Goal: Information Seeking & Learning: Learn about a topic

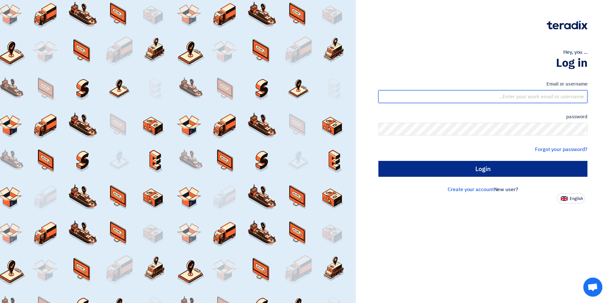
type input "sales@tareeqalkhair.com"
click at [466, 171] on input "Login" at bounding box center [482, 169] width 209 height 16
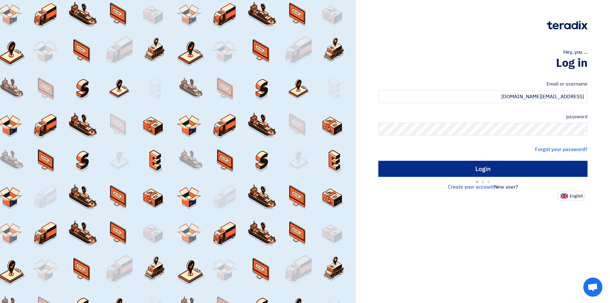
type input "Sign in"
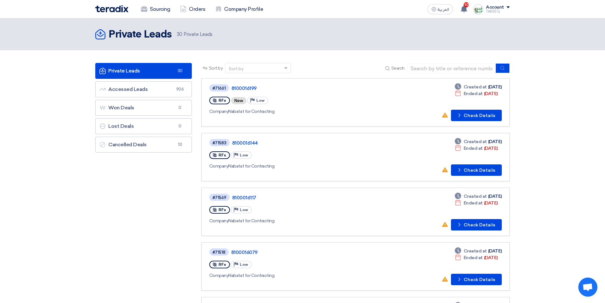
click at [474, 172] on button "Check details Check Details" at bounding box center [476, 169] width 51 height 11
click at [467, 112] on button "Check details Check Details" at bounding box center [476, 115] width 51 height 11
